Goal: Task Accomplishment & Management: Manage account settings

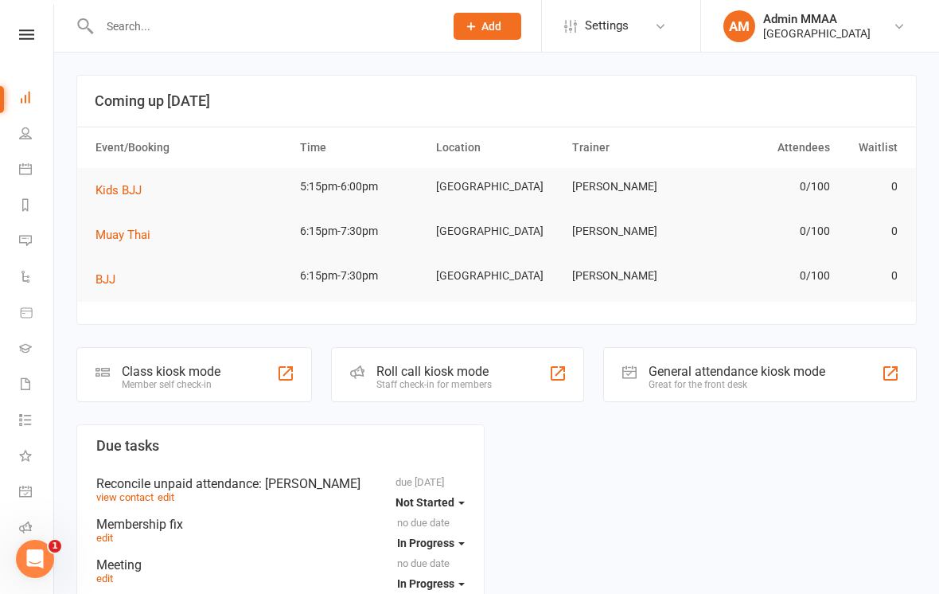
click at [481, 26] on span "Add" at bounding box center [491, 26] width 20 height 13
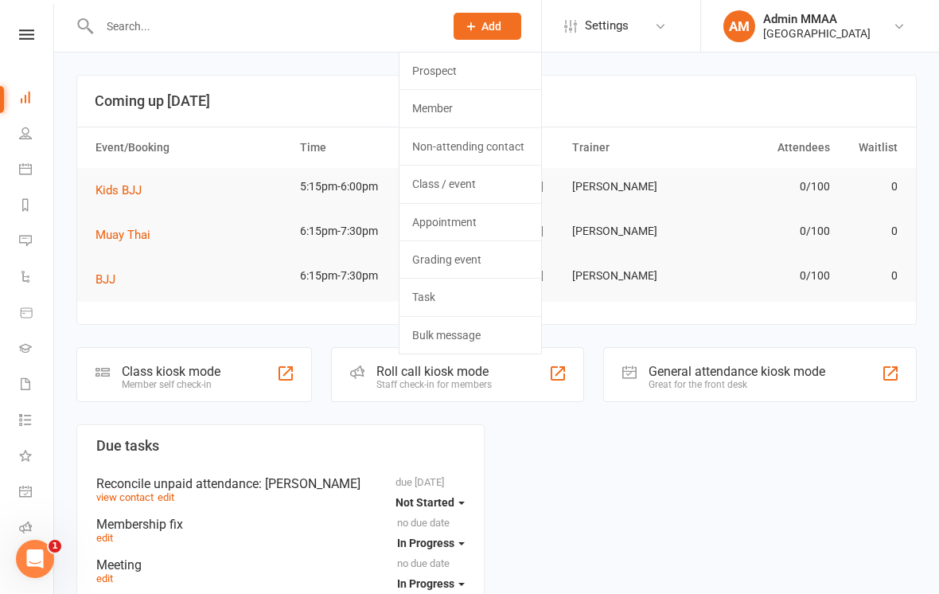
click at [424, 98] on link "Member" at bounding box center [471, 108] width 142 height 37
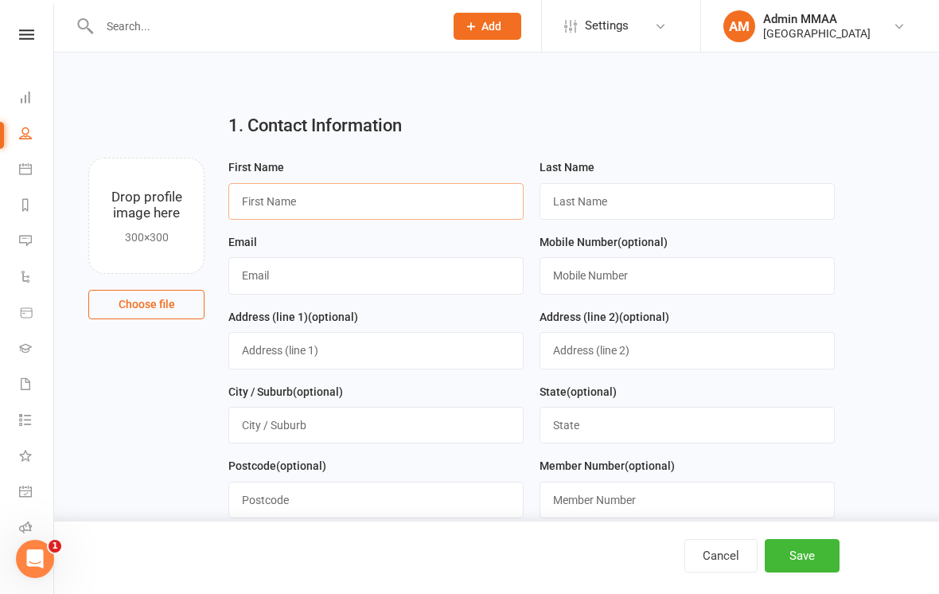
click at [410, 207] on input "text" at bounding box center [375, 201] width 295 height 37
type input "Lincoln"
click at [714, 204] on input "text" at bounding box center [687, 201] width 295 height 37
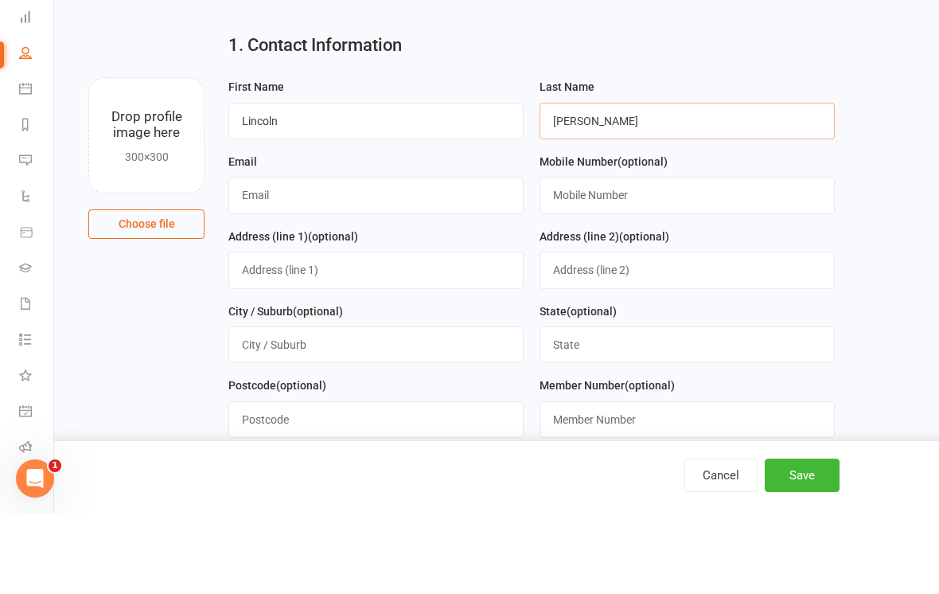
type input "[PERSON_NAME]"
click at [497, 257] on input "text" at bounding box center [375, 275] width 295 height 37
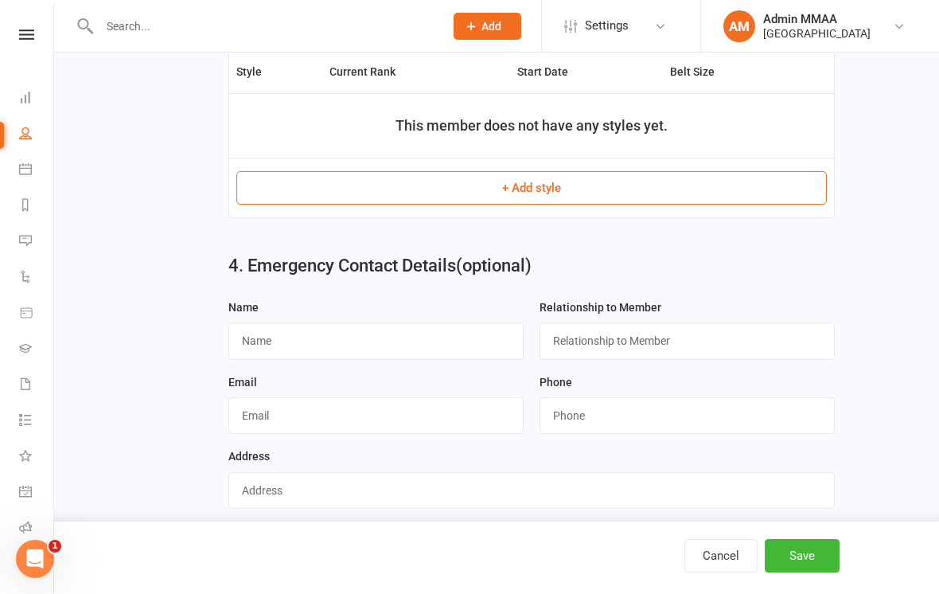
scroll to position [865, 0]
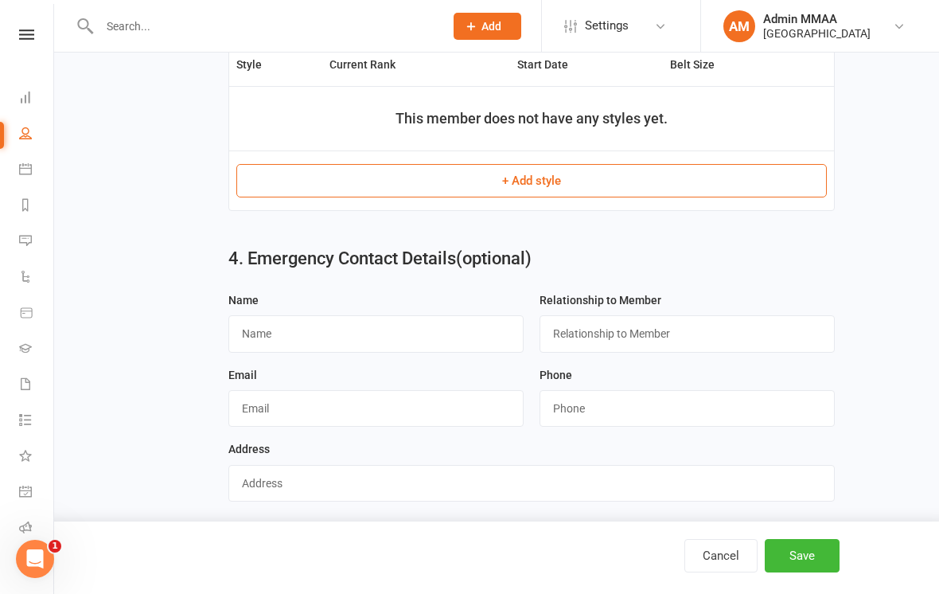
click at [715, 572] on button "Cancel" at bounding box center [720, 555] width 73 height 33
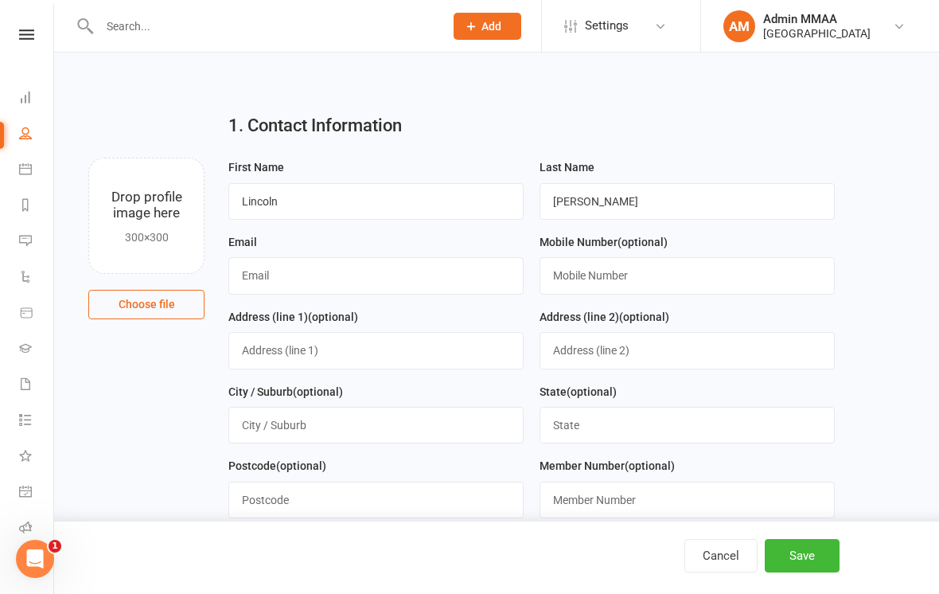
select select "100"
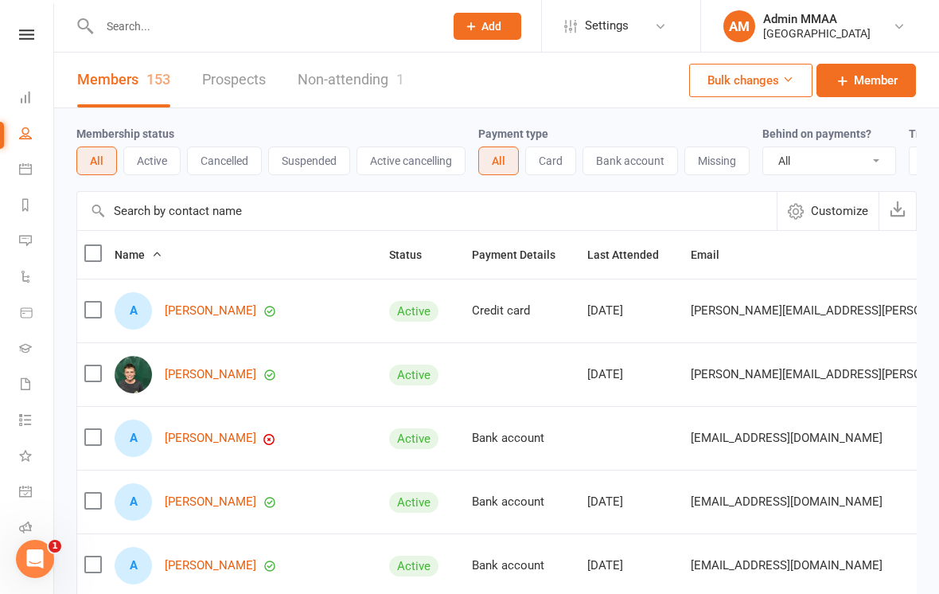
click at [159, 18] on input "text" at bounding box center [264, 26] width 338 height 22
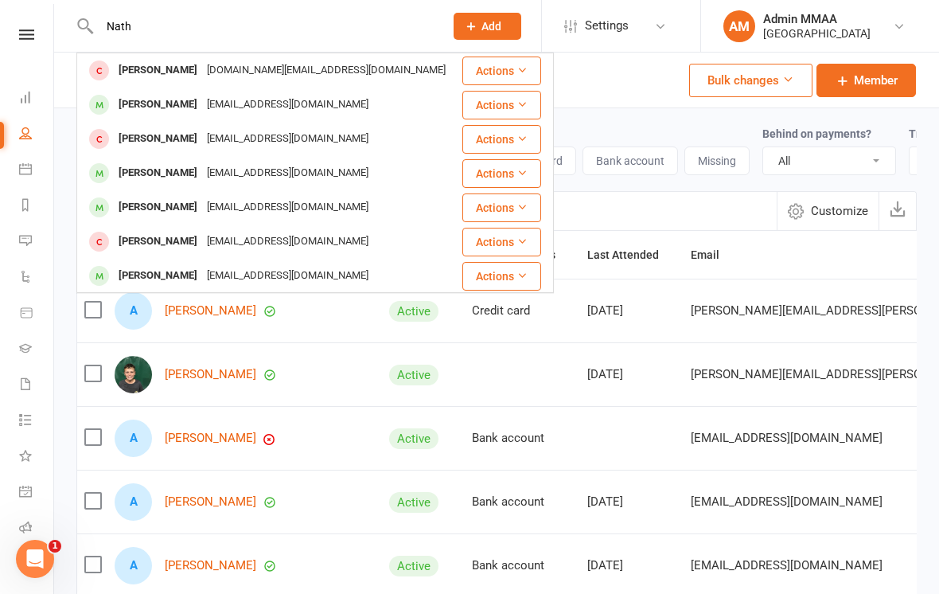
type input "Nath"
click at [141, 169] on div "[PERSON_NAME]" at bounding box center [158, 173] width 88 height 23
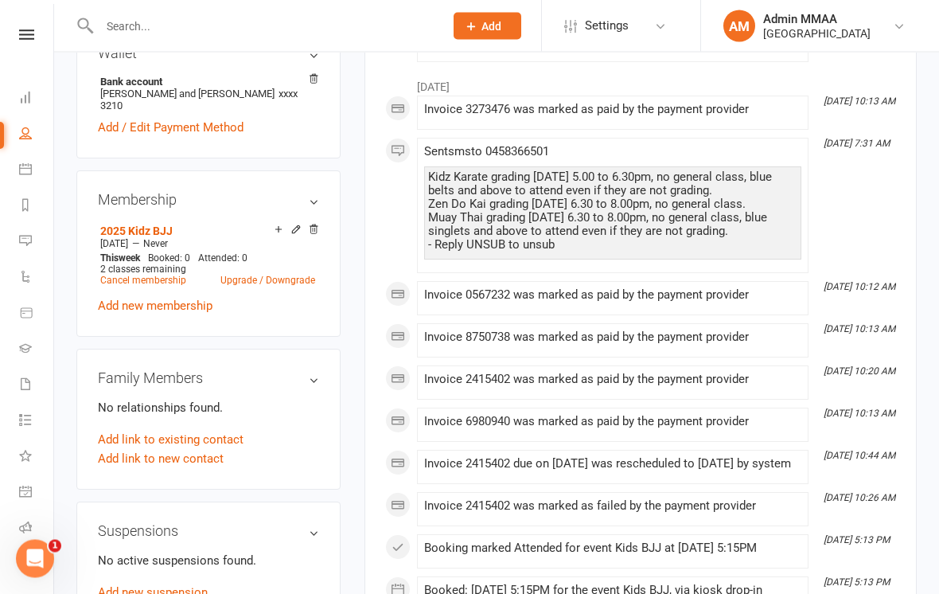
scroll to position [553, 0]
click at [134, 298] on link "Add new membership" at bounding box center [155, 305] width 115 height 14
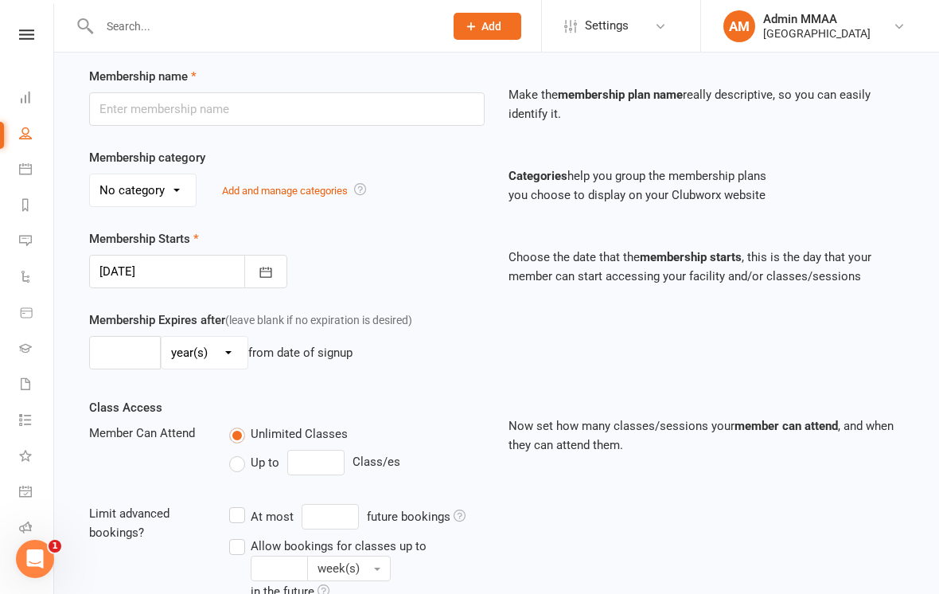
scroll to position [457, 0]
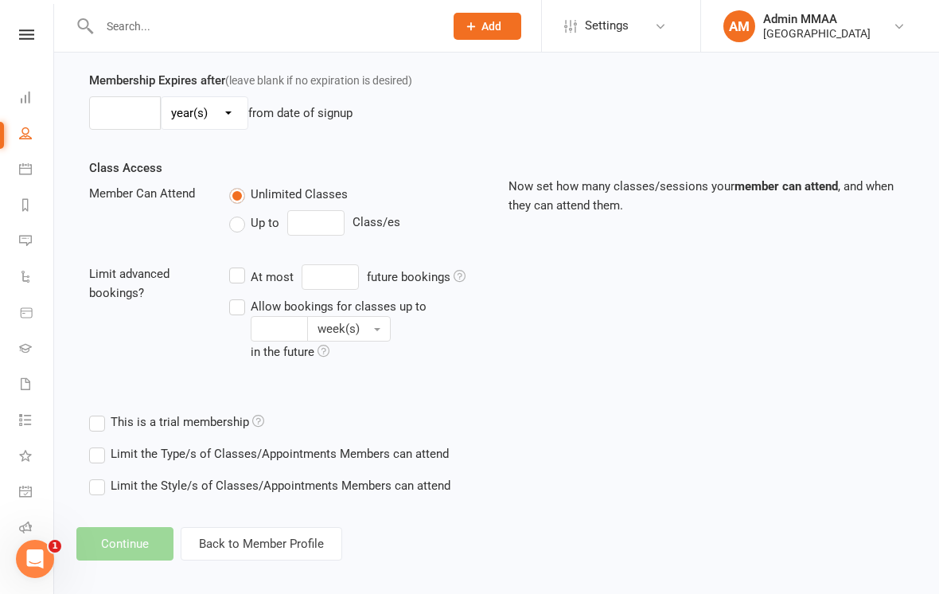
click at [310, 529] on button "Back to Member Profile" at bounding box center [262, 543] width 162 height 33
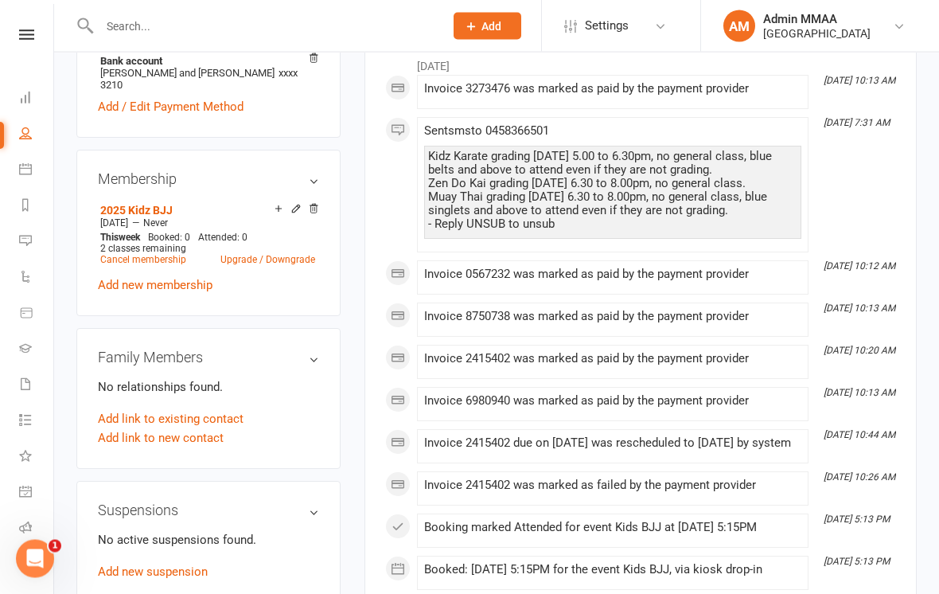
scroll to position [606, 0]
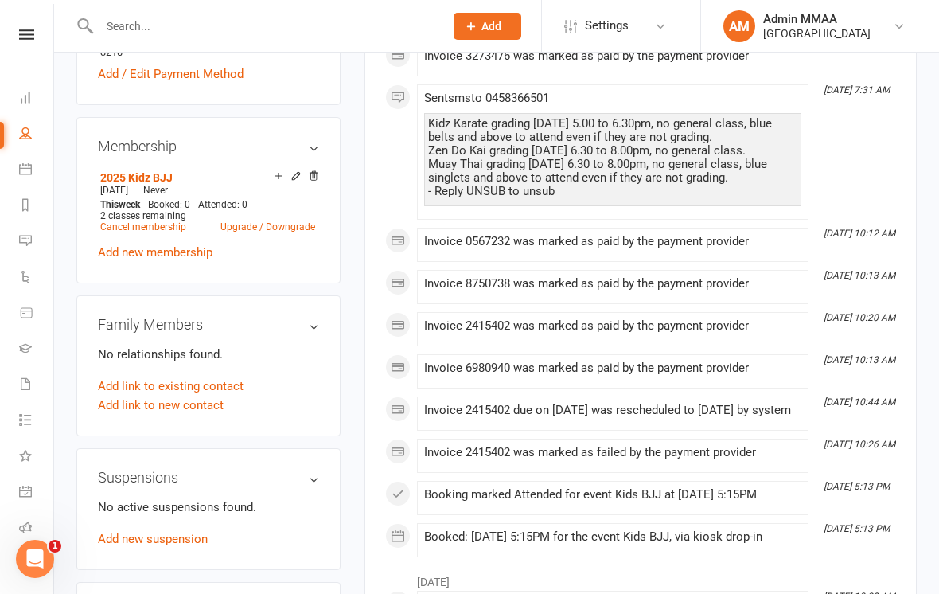
click at [156, 407] on link "Add link to new contact" at bounding box center [161, 405] width 126 height 19
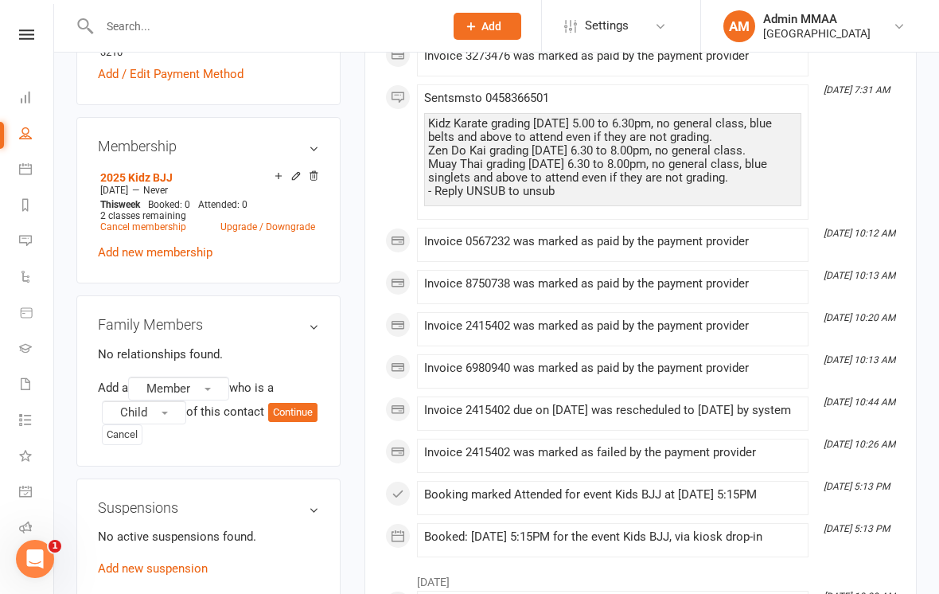
click at [135, 405] on span "Child" at bounding box center [133, 412] width 27 height 14
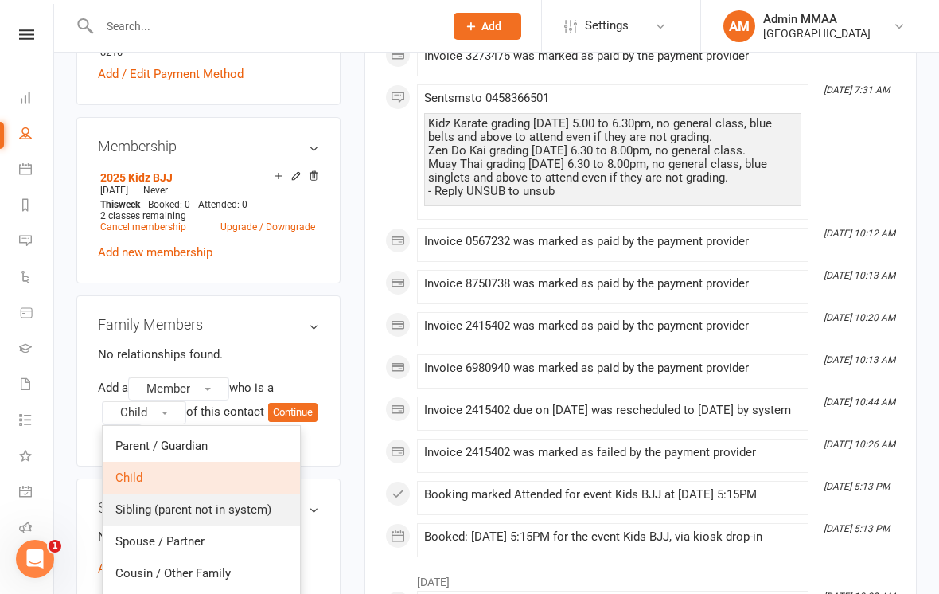
click at [162, 503] on span "Sibling (parent not in system)" at bounding box center [193, 509] width 156 height 14
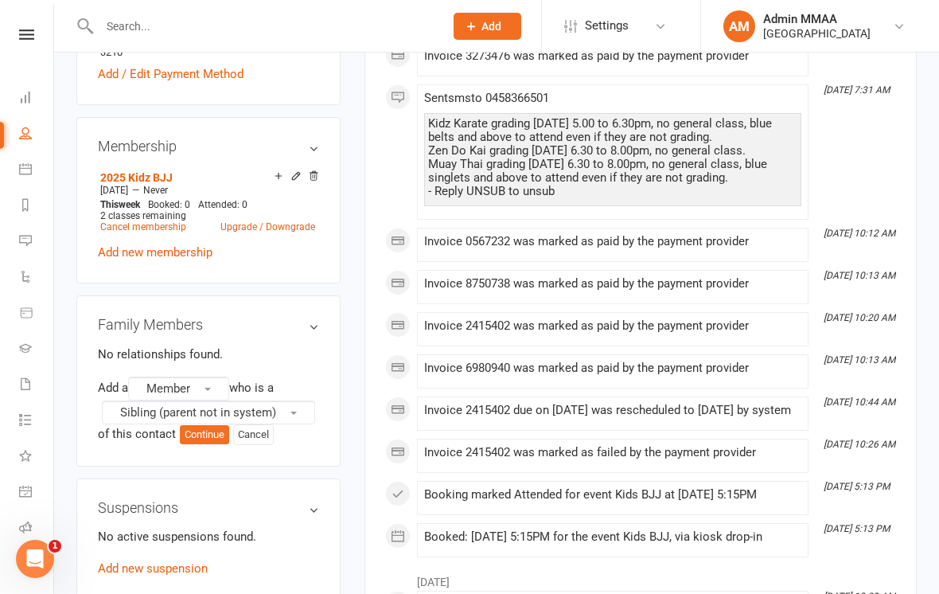
click at [192, 435] on button "Continue" at bounding box center [204, 434] width 49 height 19
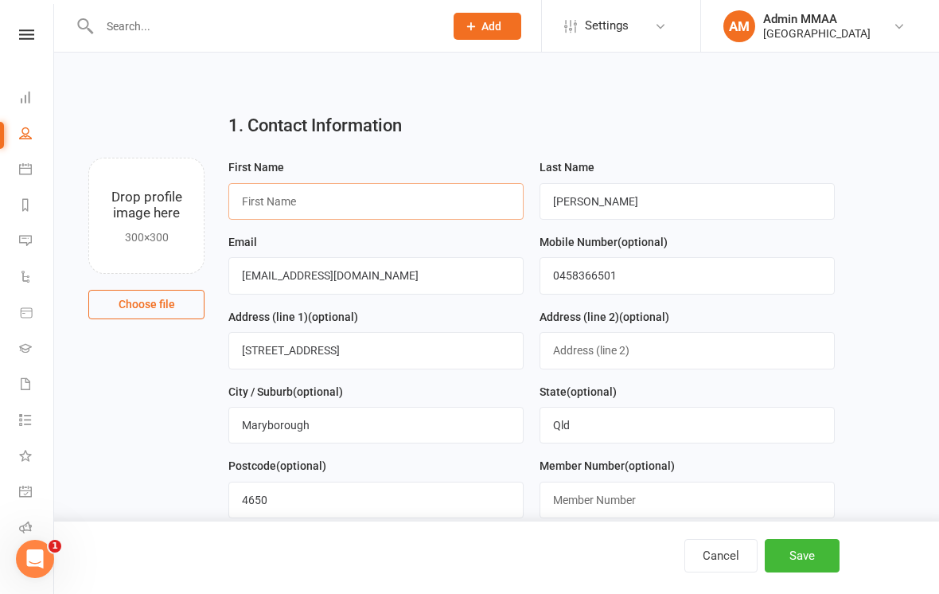
click at [394, 188] on input "text" at bounding box center [375, 201] width 295 height 37
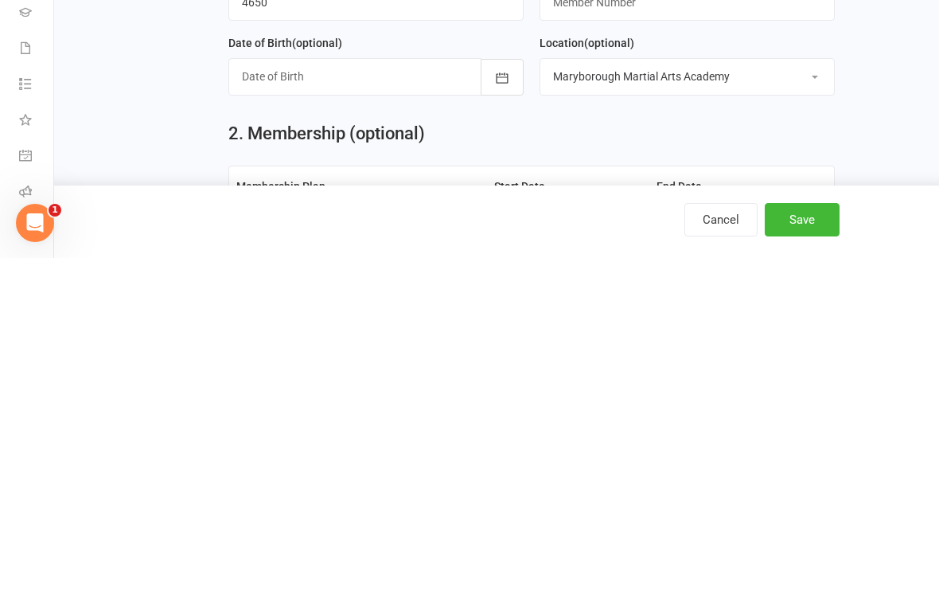
scroll to position [165, 0]
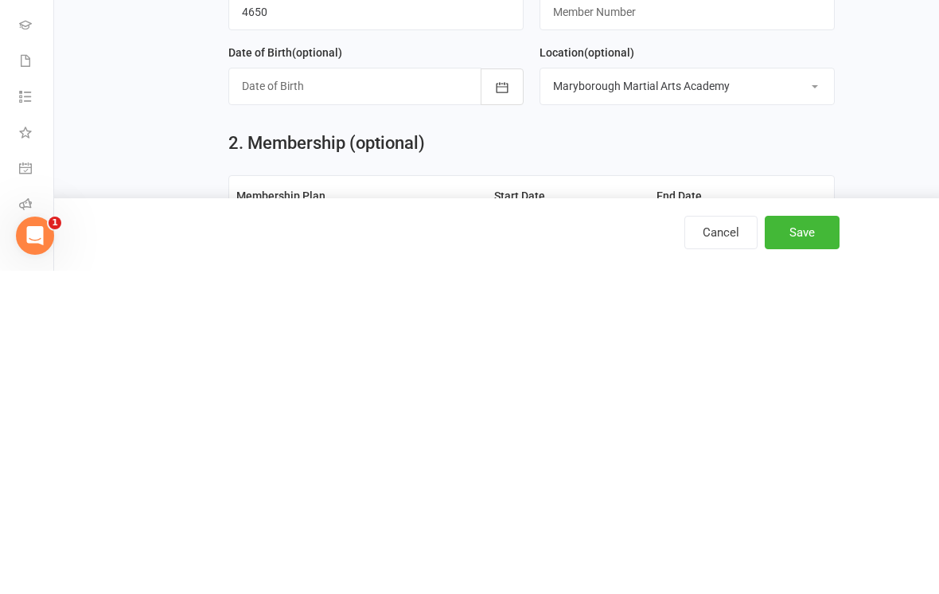
type input "Lincoln"
click at [505, 403] on icon "button" at bounding box center [502, 411] width 16 height 16
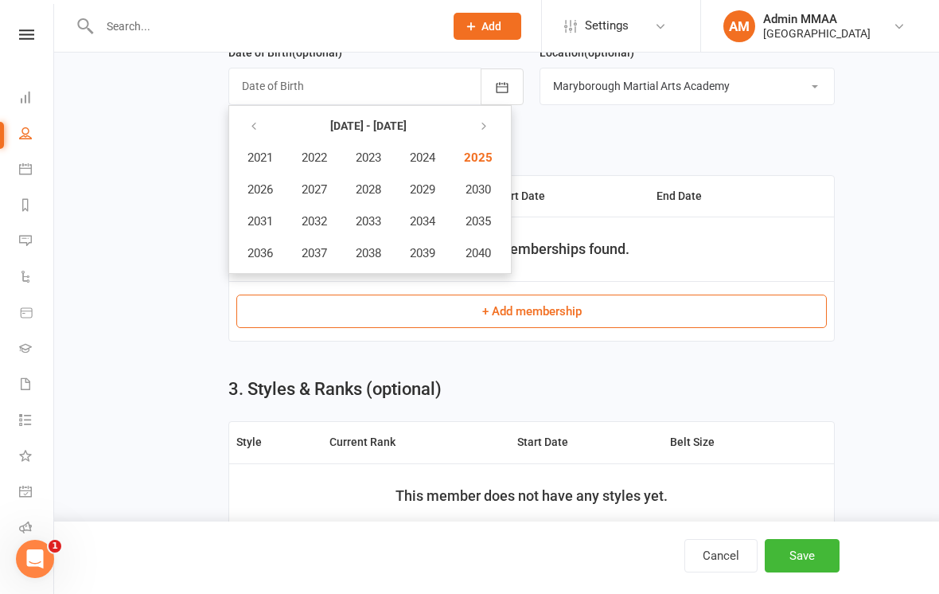
click at [257, 123] on icon "button" at bounding box center [253, 126] width 11 height 13
click at [474, 256] on span "2020" at bounding box center [476, 253] width 25 height 14
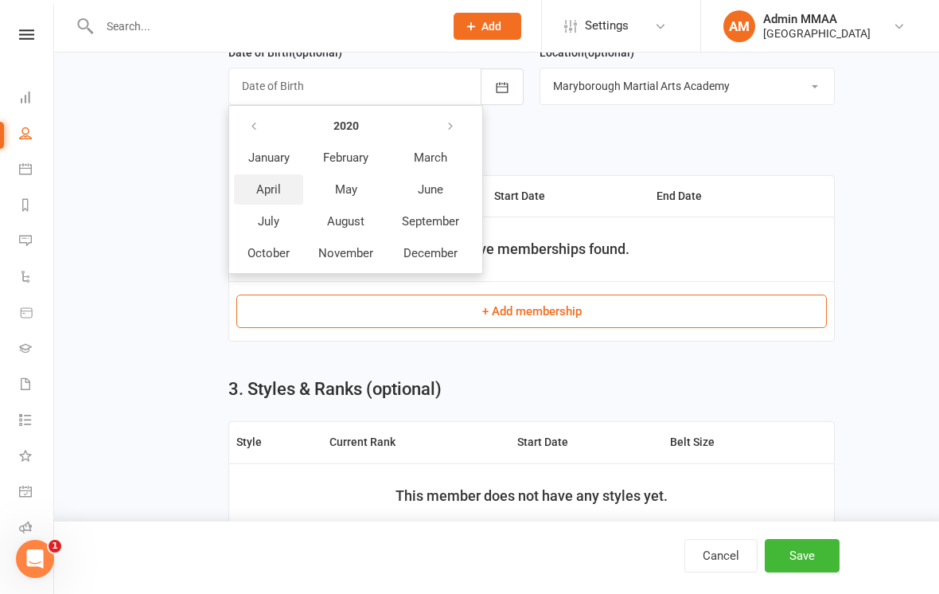
click at [266, 188] on span "April" at bounding box center [268, 189] width 25 height 14
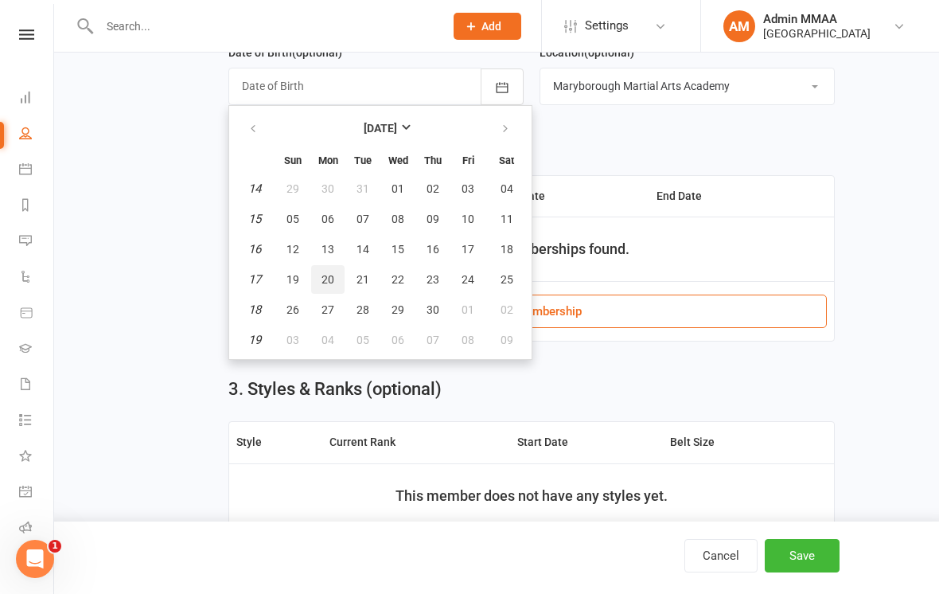
click at [326, 280] on span "20" at bounding box center [328, 279] width 13 height 13
type input "[DATE]"
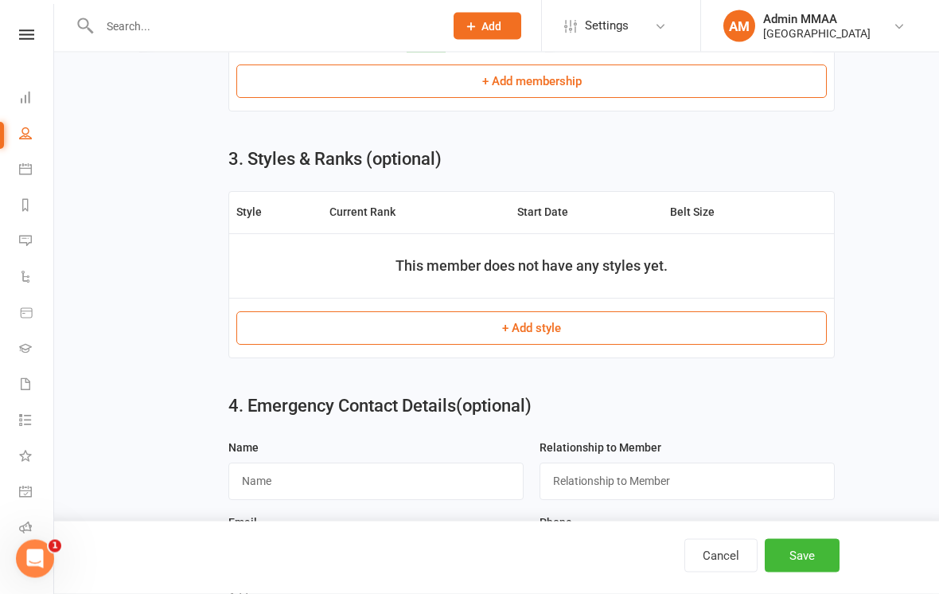
scroll to position [751, 0]
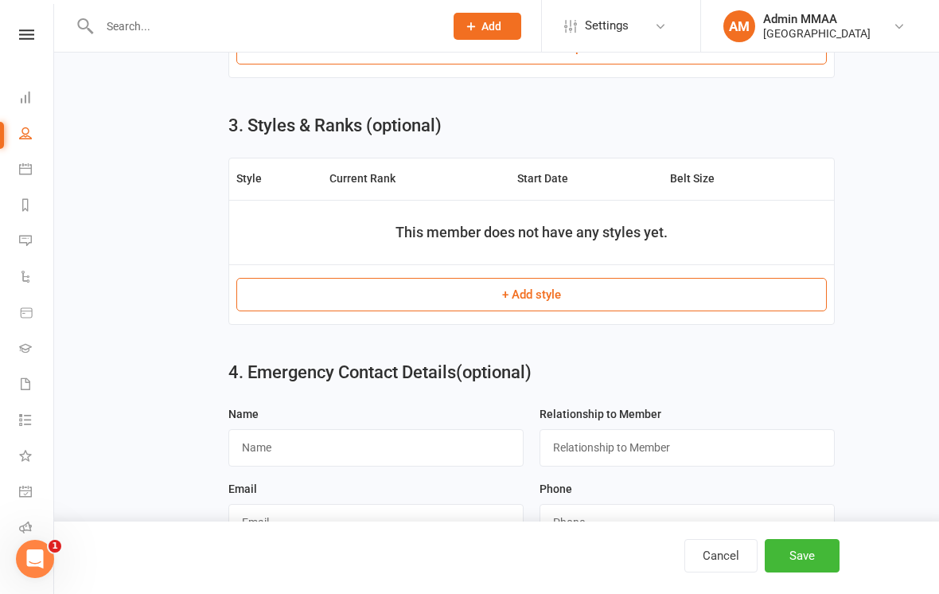
click at [364, 279] on button "+ Add style" at bounding box center [531, 294] width 591 height 33
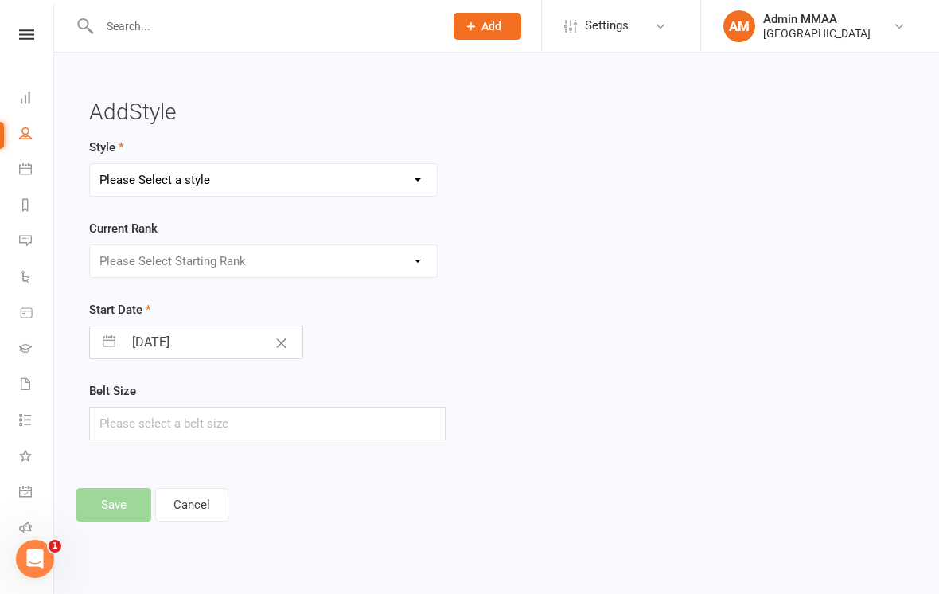
click at [161, 180] on select "Please Select a style Black Belt Training Brazilian Jiu Jitsu Instructor Traini…" at bounding box center [263, 180] width 347 height 32
select select "2047"
click at [150, 259] on select "Please Select Starting Rank White Belt White Belt 1st Stripe White Belt 2nd Str…" at bounding box center [263, 261] width 347 height 32
select select "19948"
click at [146, 422] on input "text" at bounding box center [267, 423] width 357 height 33
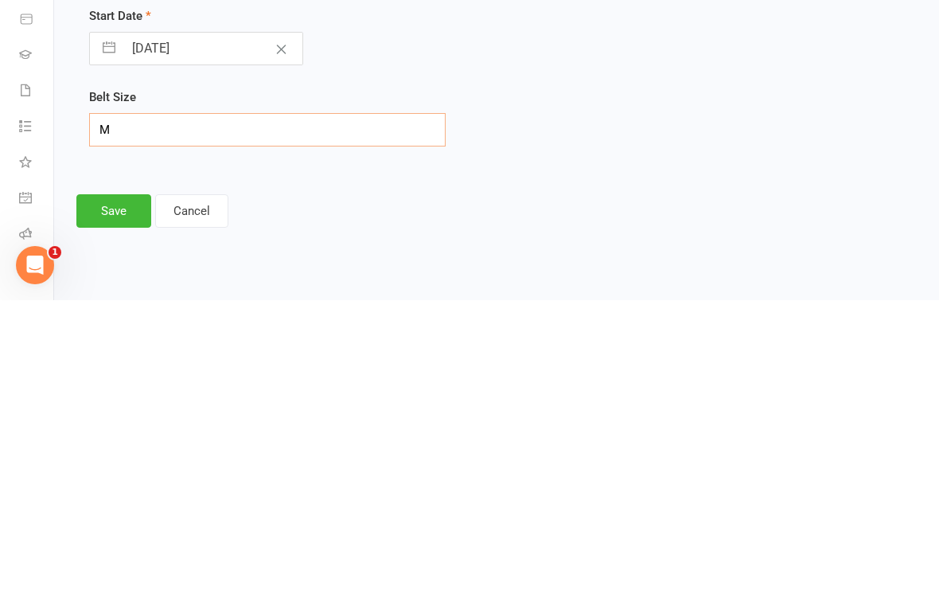
type input "M2"
click at [110, 488] on button "Save" at bounding box center [113, 504] width 75 height 33
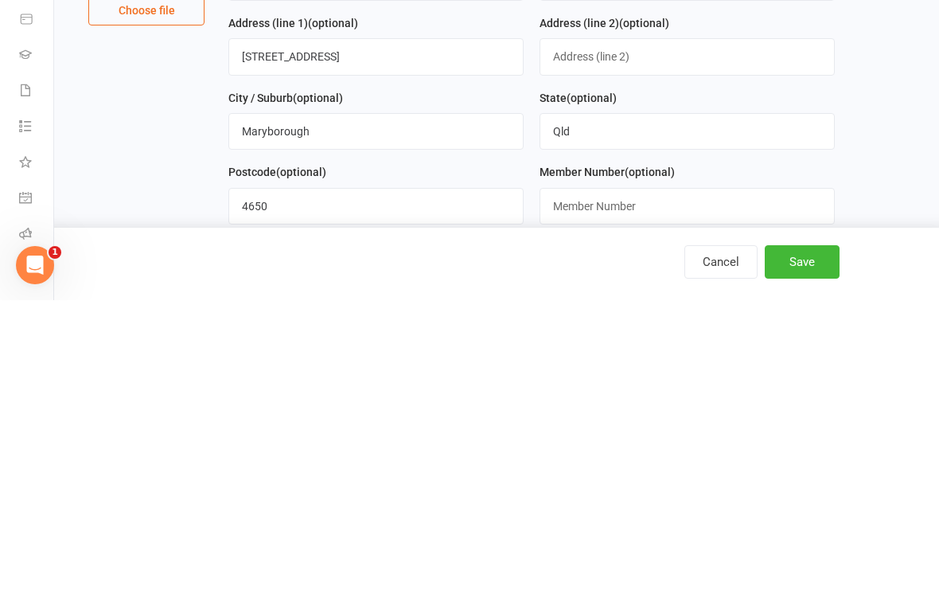
scroll to position [853, 0]
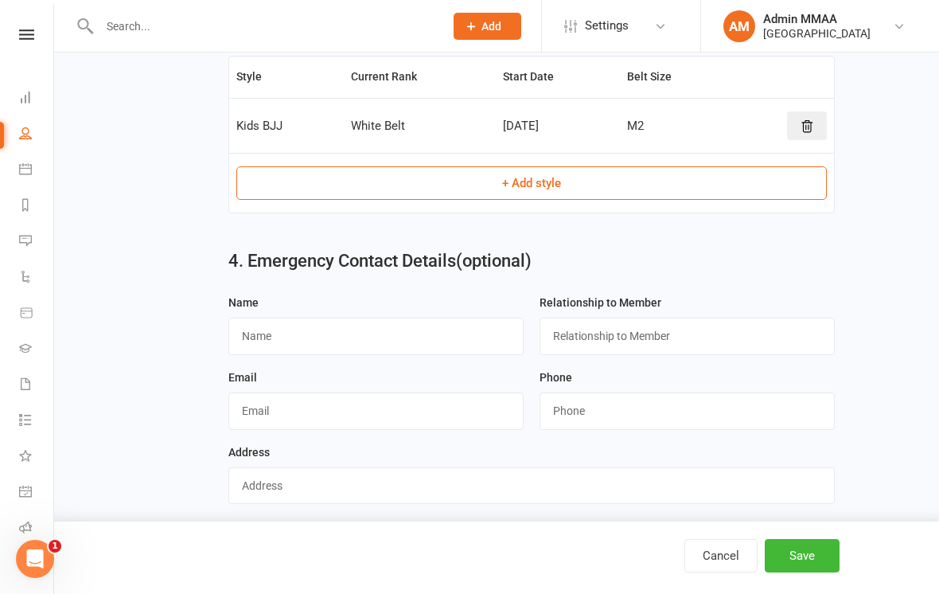
click at [321, 316] on div "Name" at bounding box center [375, 324] width 295 height 62
click at [367, 348] on input "text" at bounding box center [375, 336] width 295 height 37
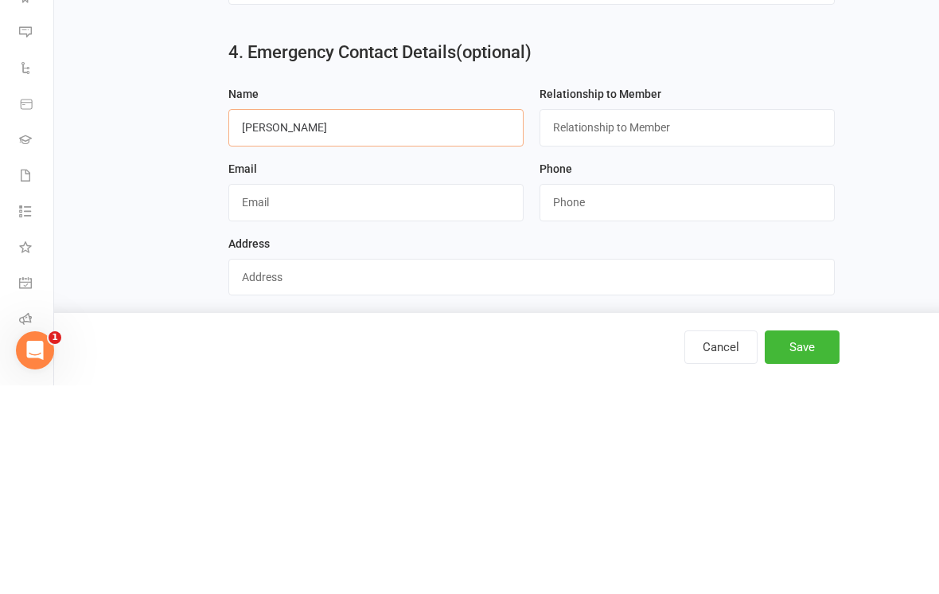
type input "[PERSON_NAME]"
click at [719, 318] on input "text" at bounding box center [687, 336] width 295 height 37
type input "Mother"
click at [614, 392] on input "string" at bounding box center [687, 410] width 295 height 37
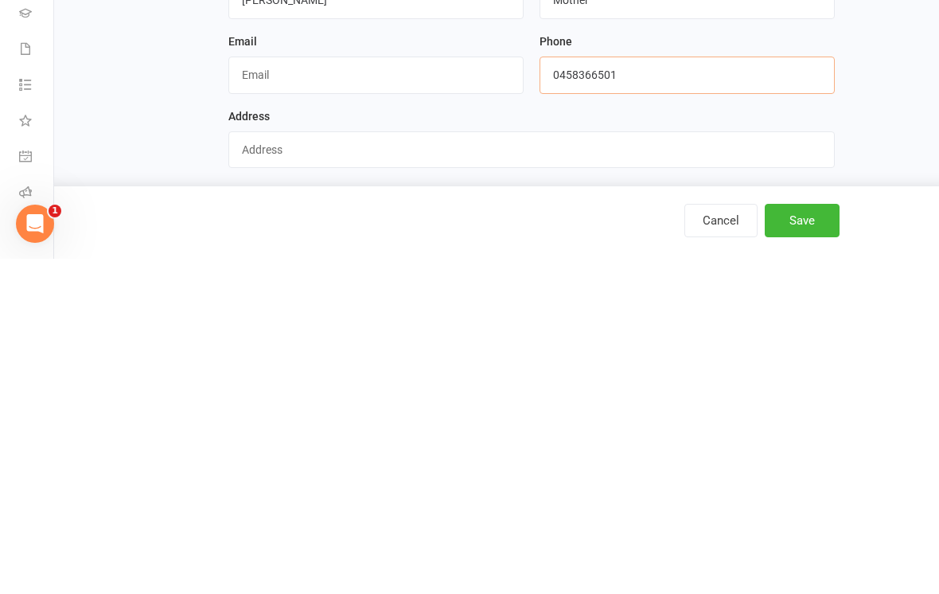
type input "0458366501"
click at [809, 539] on button "Save" at bounding box center [802, 555] width 75 height 33
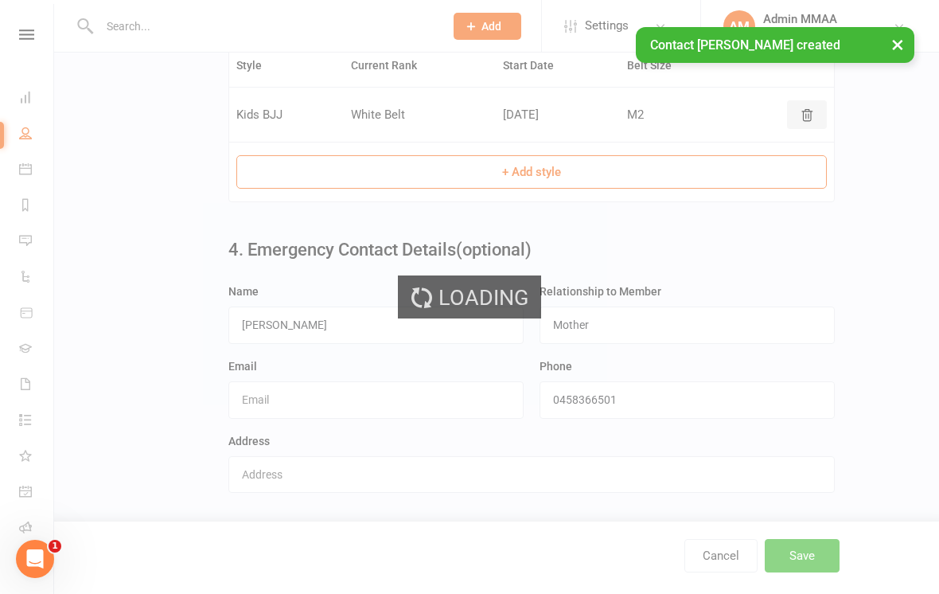
scroll to position [0, 0]
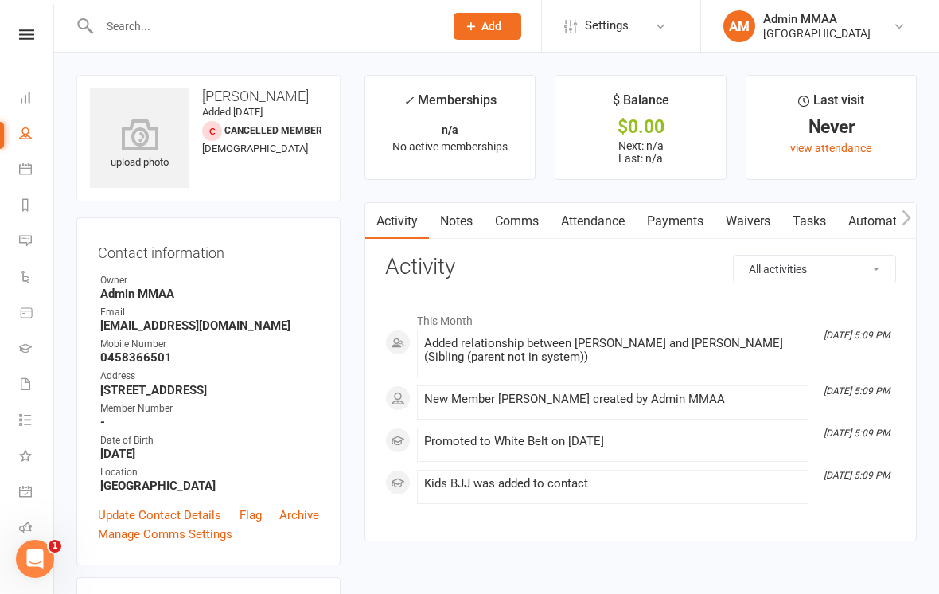
click at [166, 26] on input "text" at bounding box center [264, 26] width 338 height 22
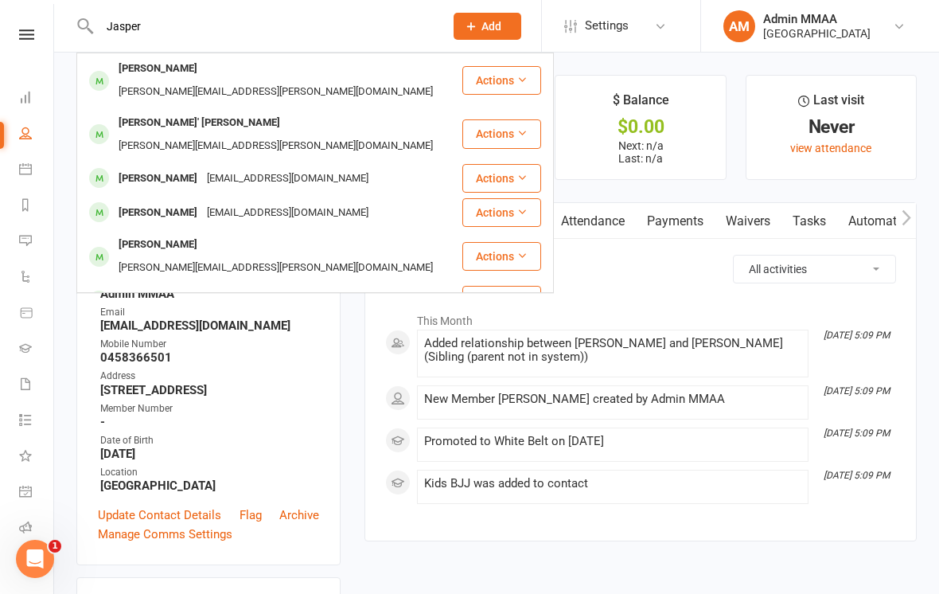
type input "Jasper"
click at [158, 75] on div "[PERSON_NAME]" at bounding box center [158, 68] width 88 height 23
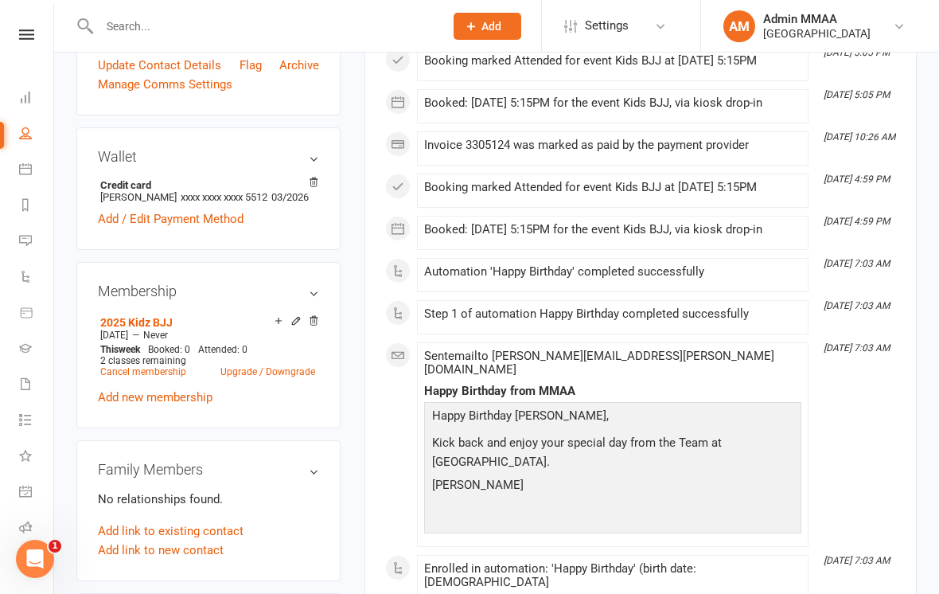
scroll to position [454, 0]
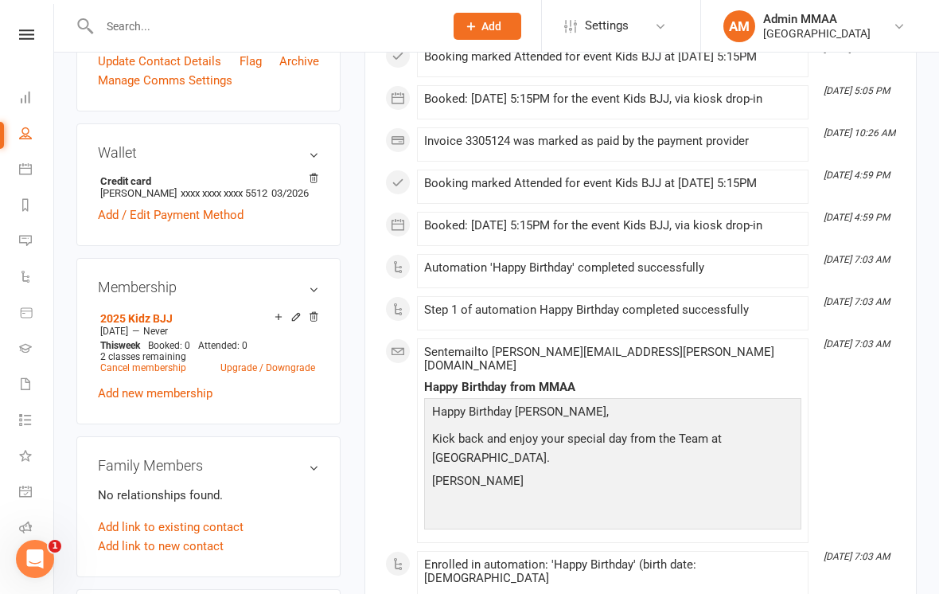
click at [309, 320] on icon at bounding box center [313, 316] width 11 height 11
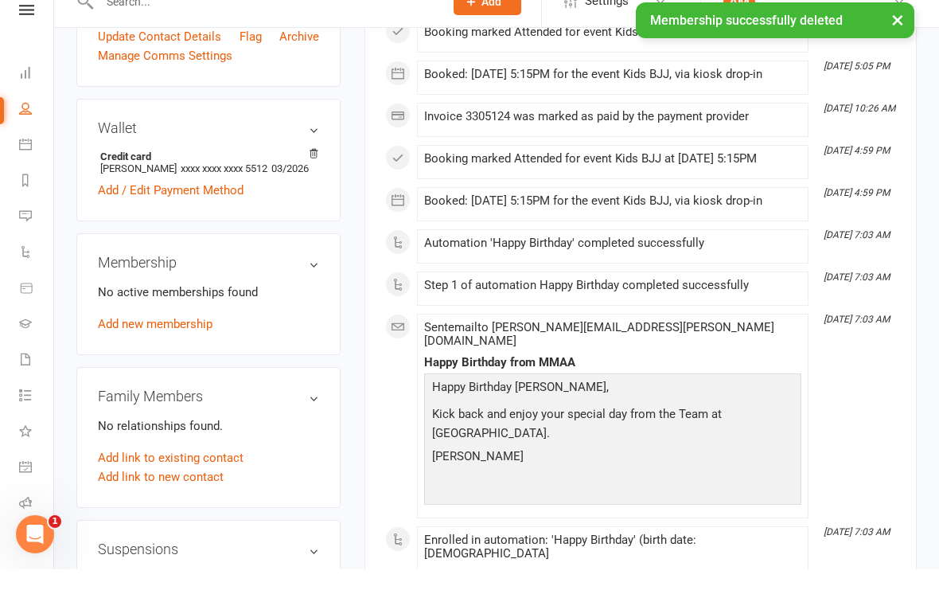
scroll to position [478, 0]
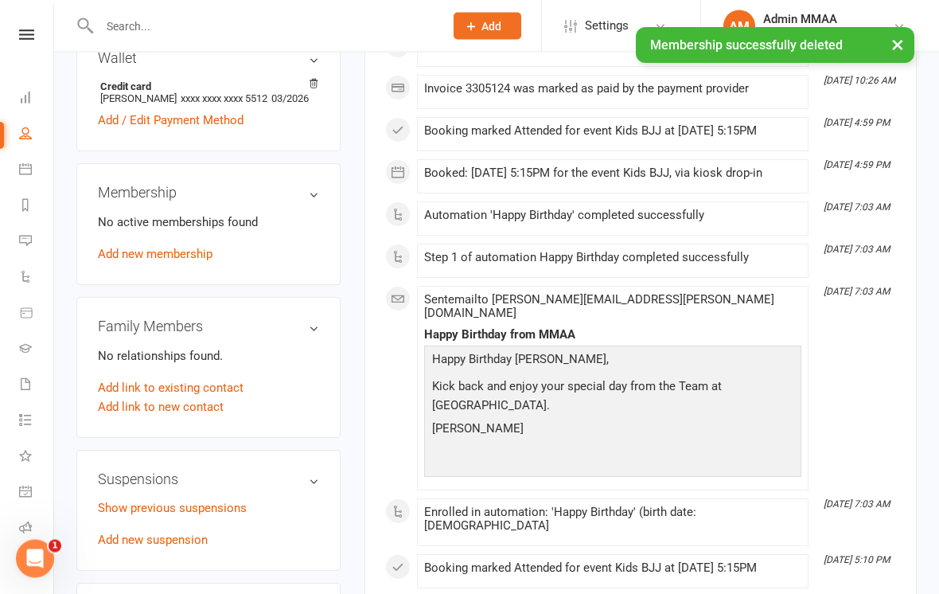
click at [140, 249] on link "Add new membership" at bounding box center [155, 255] width 115 height 14
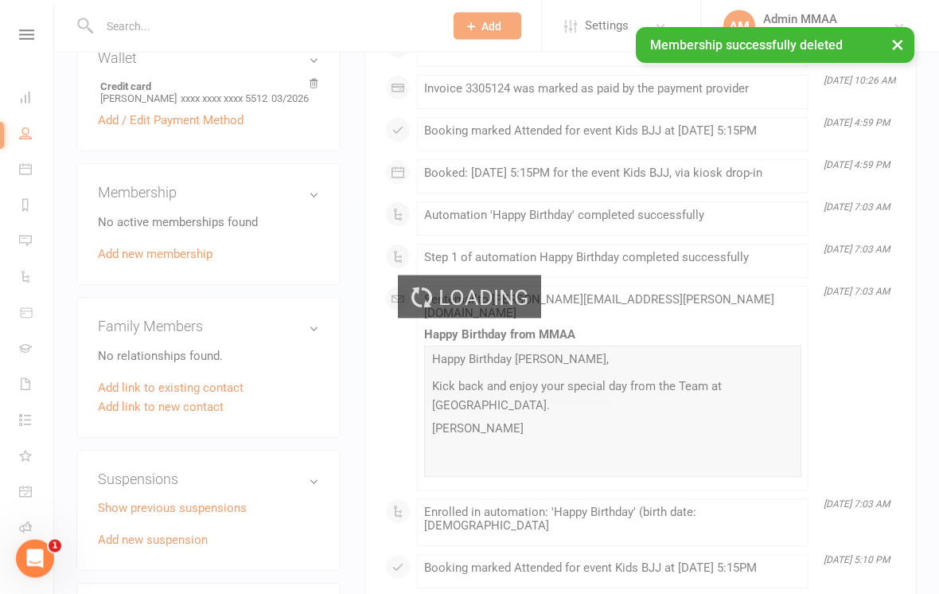
scroll to position [548, 0]
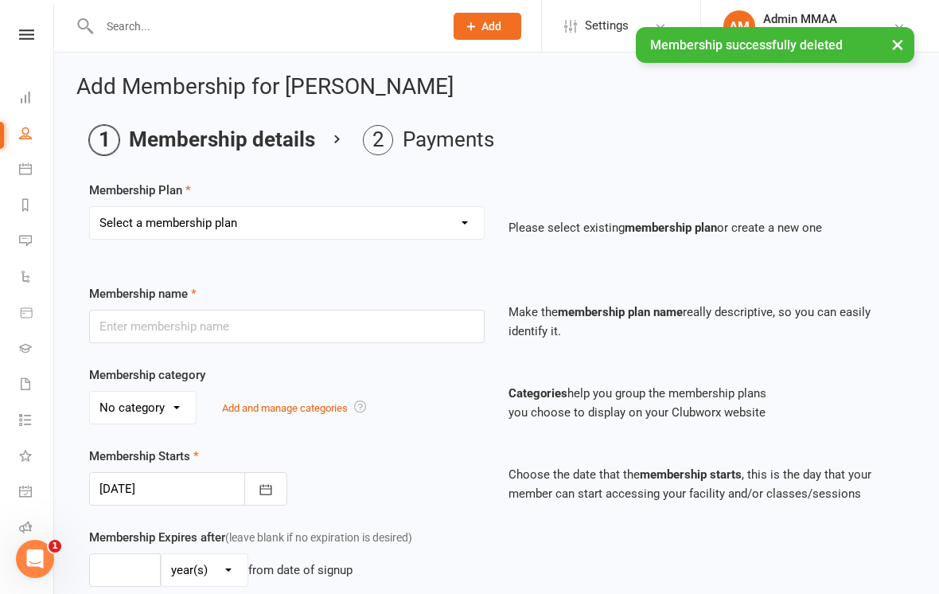
click at [176, 235] on select "Select a membership plan 2024 Beginner Courses - Zen Do Kai, BJJ, Muay Thai 202…" at bounding box center [287, 223] width 394 height 32
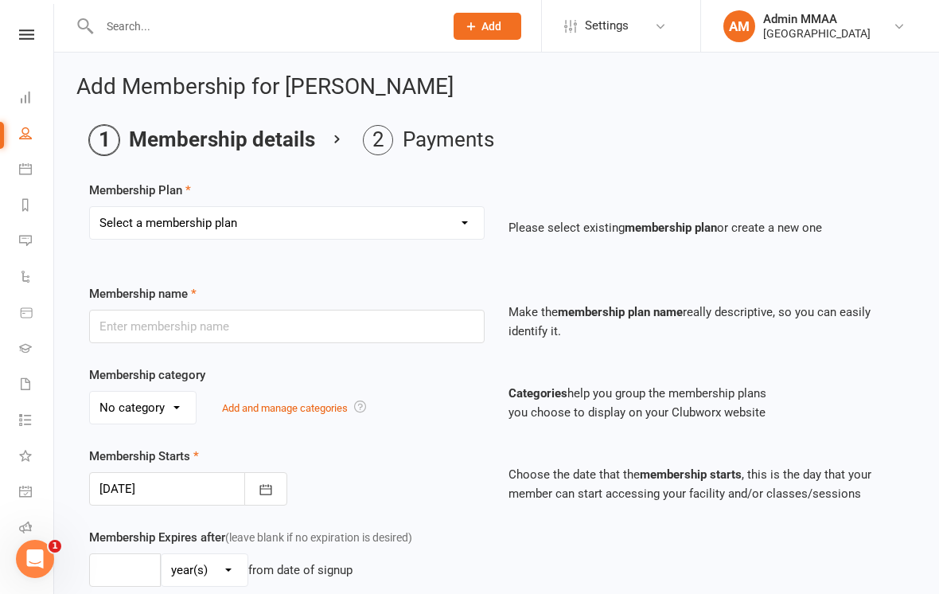
select select "1"
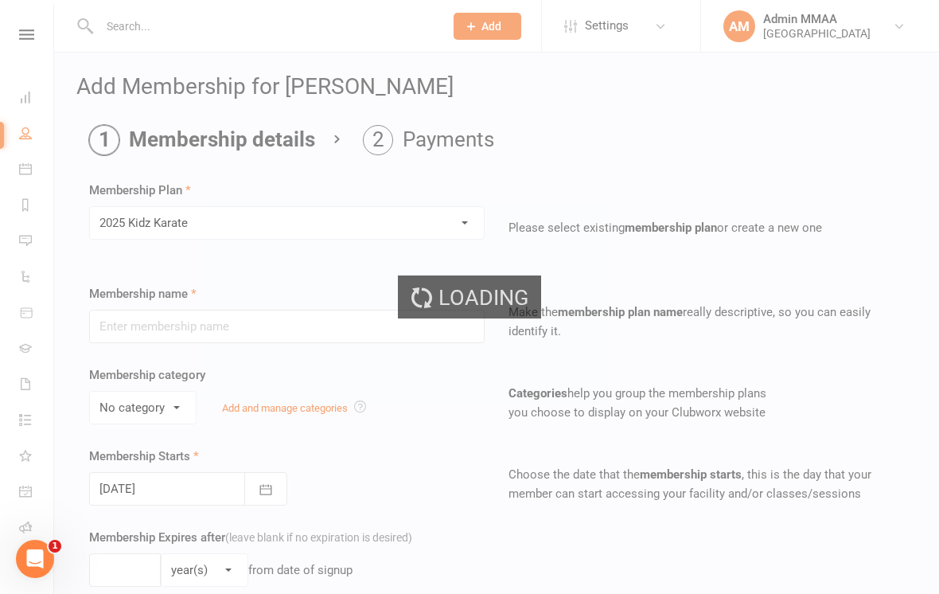
type input "2025 Kidz Karate"
select select "1"
type input "0"
type input "2"
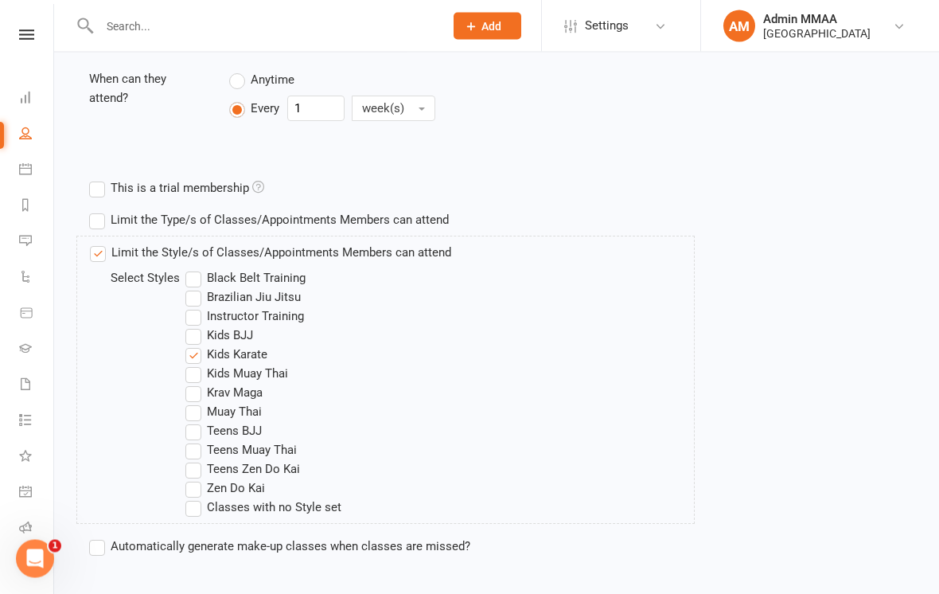
scroll to position [728, 0]
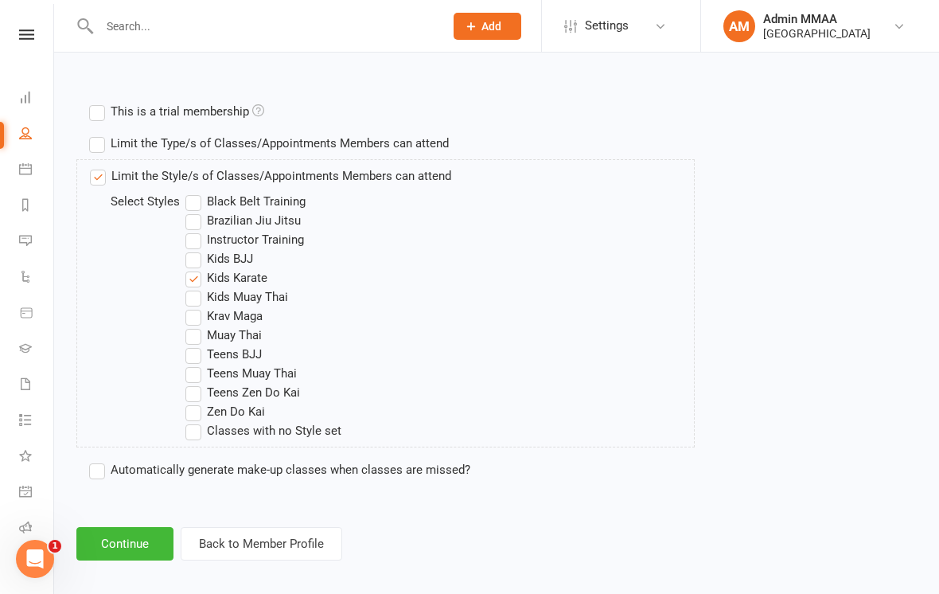
click at [124, 536] on button "Continue" at bounding box center [124, 543] width 97 height 33
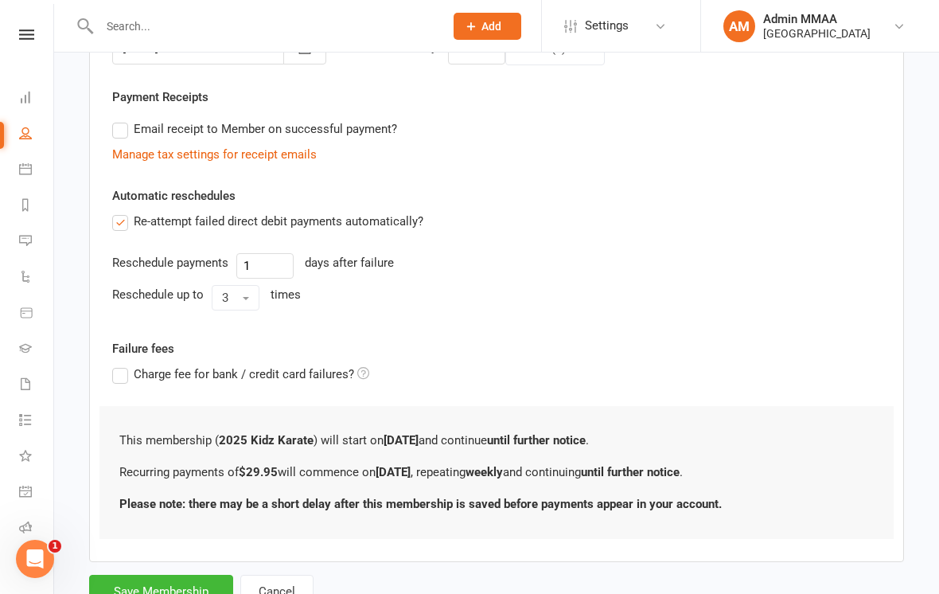
scroll to position [488, 0]
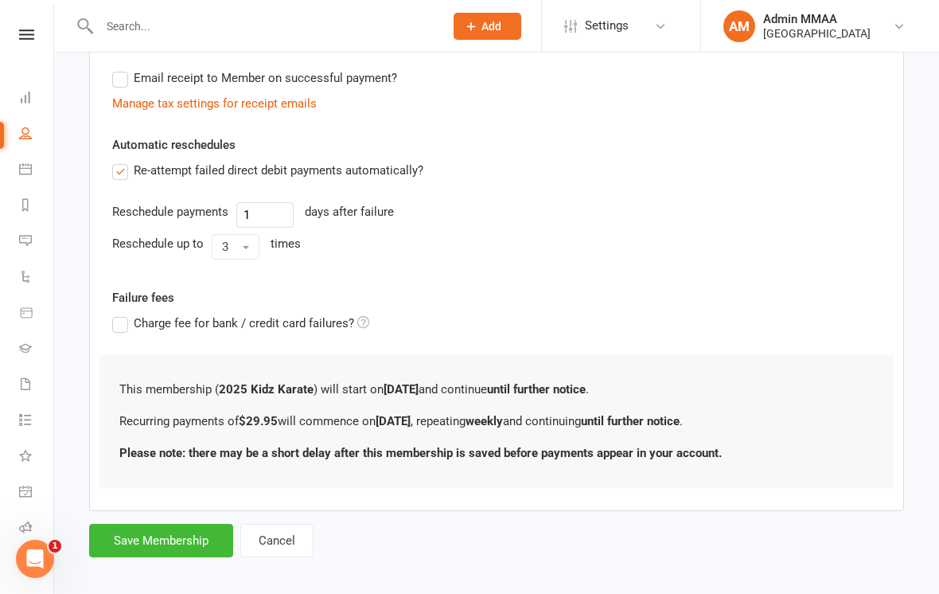
click at [160, 536] on button "Save Membership" at bounding box center [161, 540] width 144 height 33
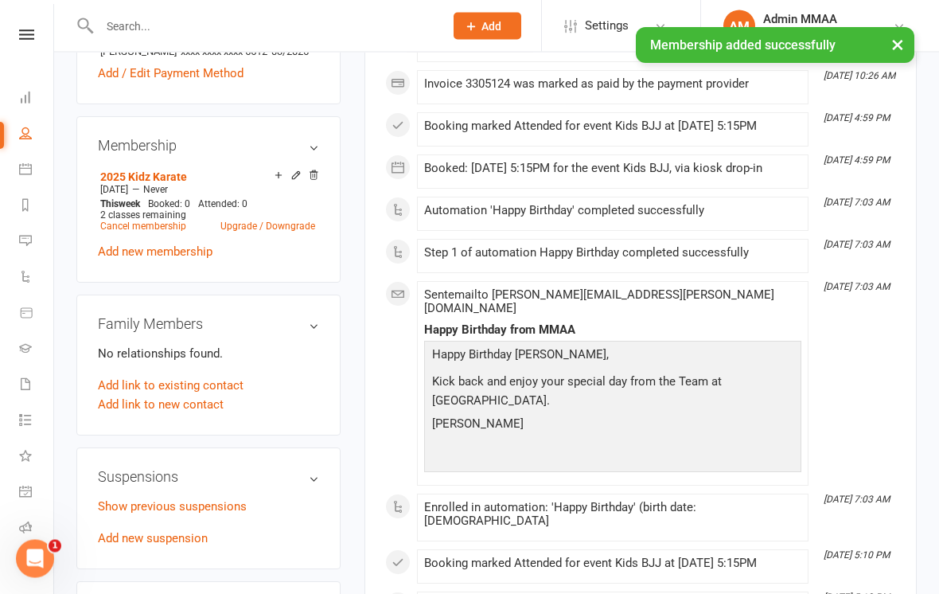
scroll to position [596, 0]
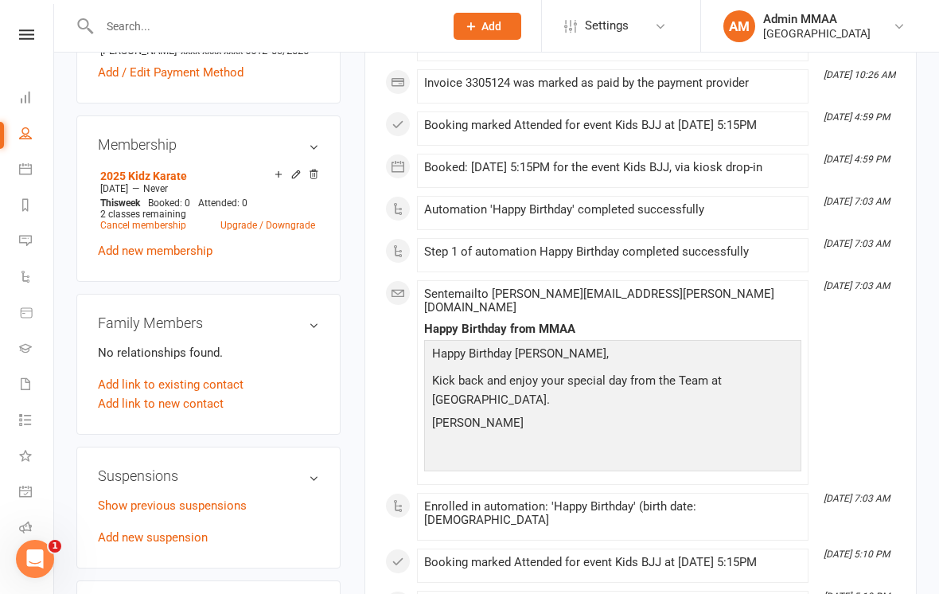
click at [313, 24] on input "text" at bounding box center [264, 26] width 338 height 22
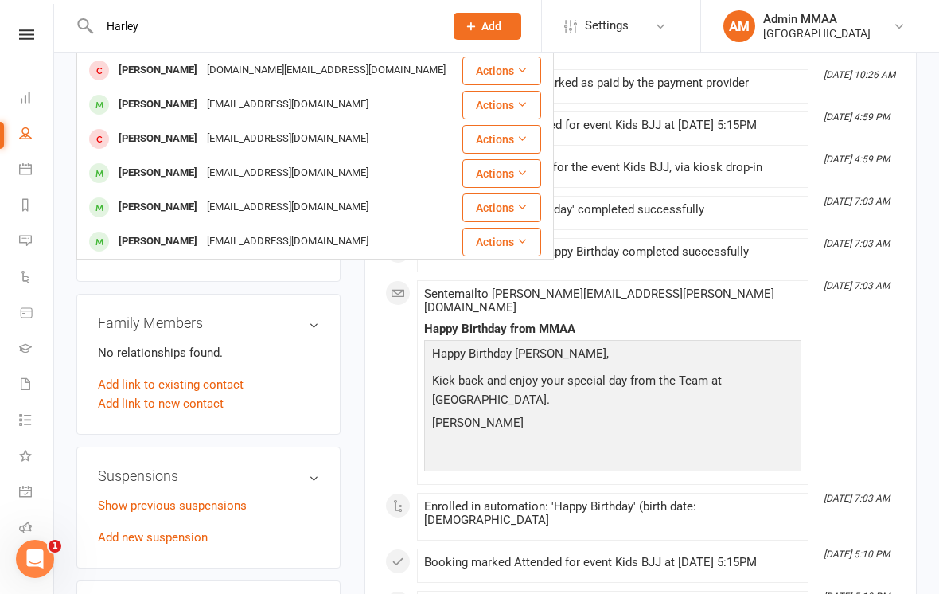
type input "Harley"
click at [139, 72] on div "[PERSON_NAME]" at bounding box center [158, 70] width 88 height 23
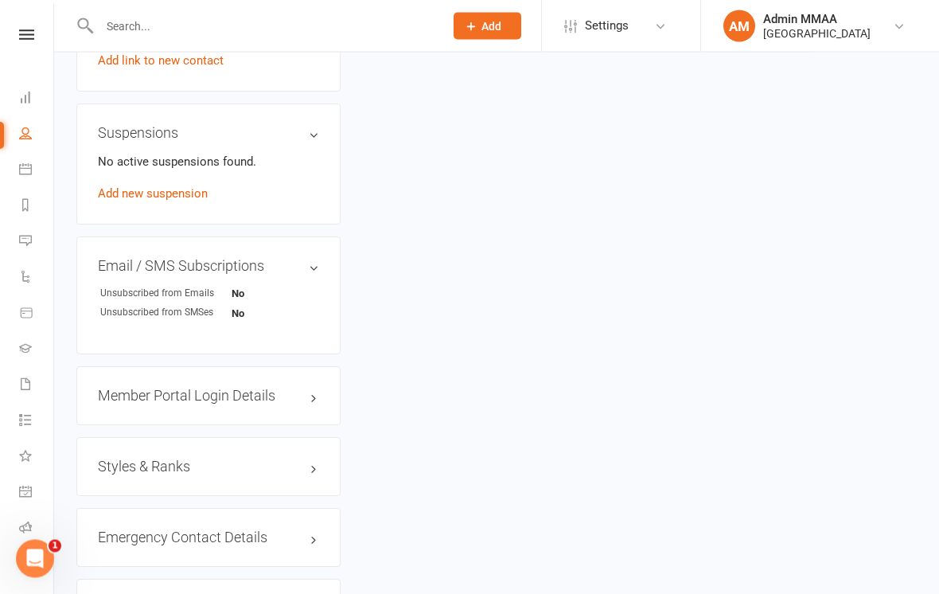
scroll to position [899, 0]
